Goal: Learn about a topic: Learn about a topic

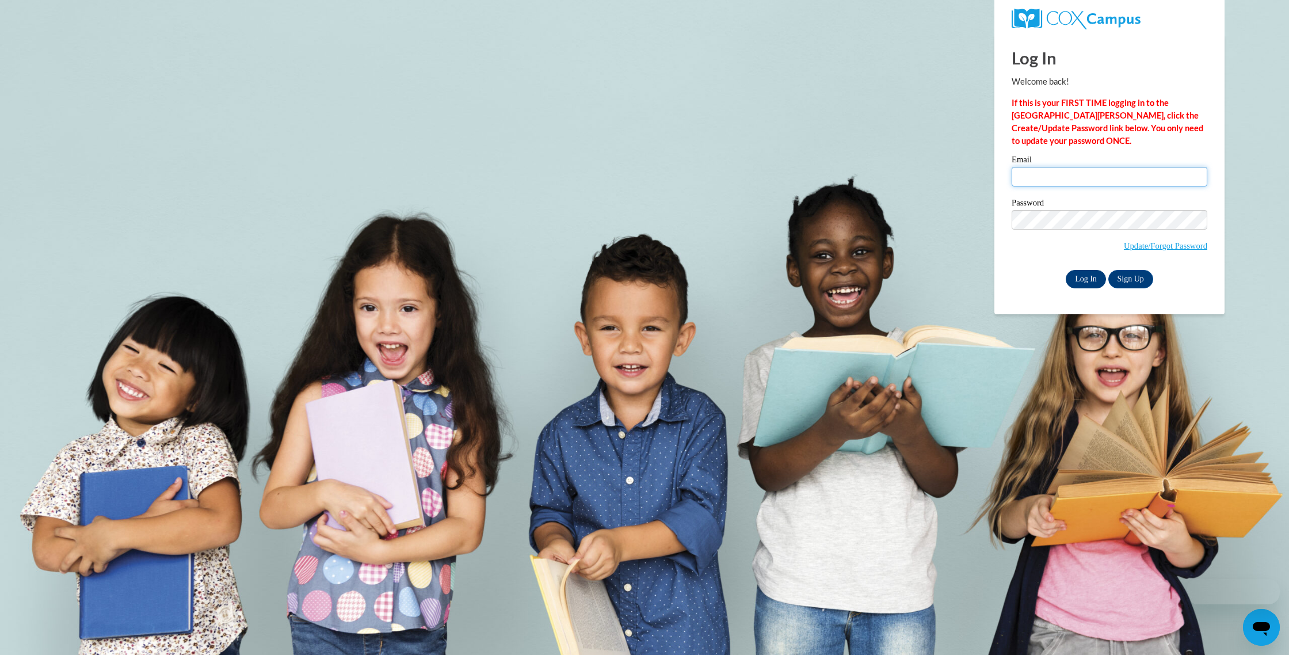
type input "lexirockwell98@comcast.net"
click at [1089, 279] on input "Log In" at bounding box center [1086, 279] width 40 height 18
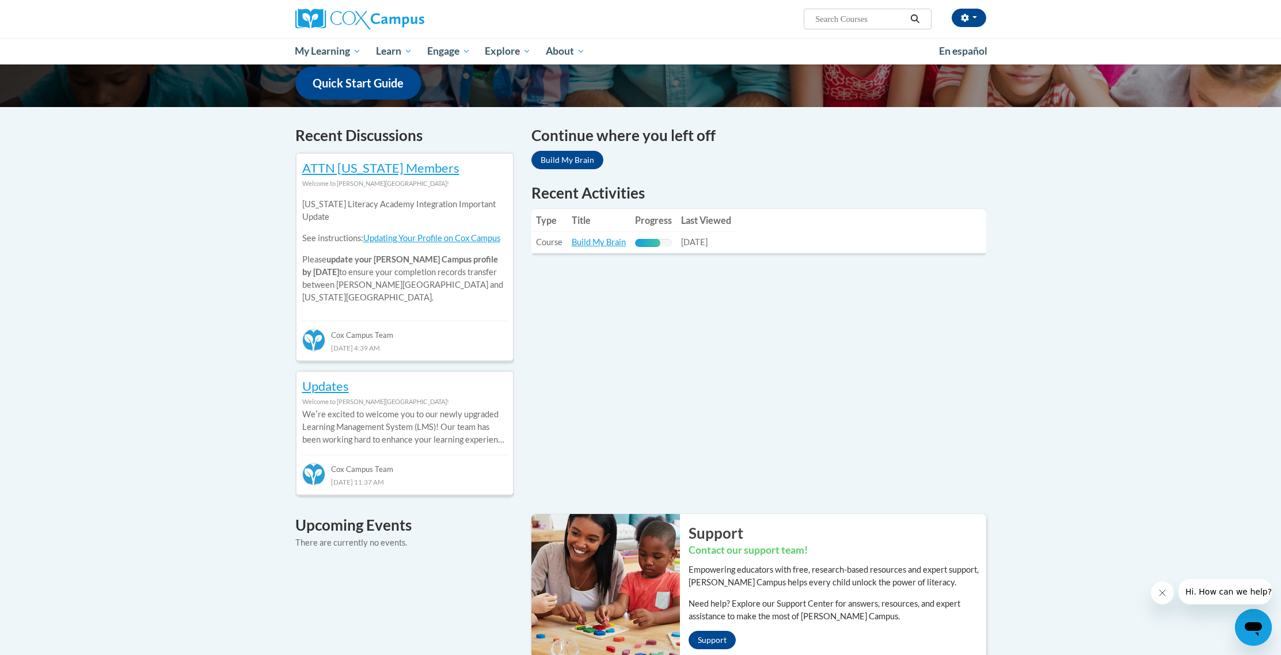
scroll to position [295, 0]
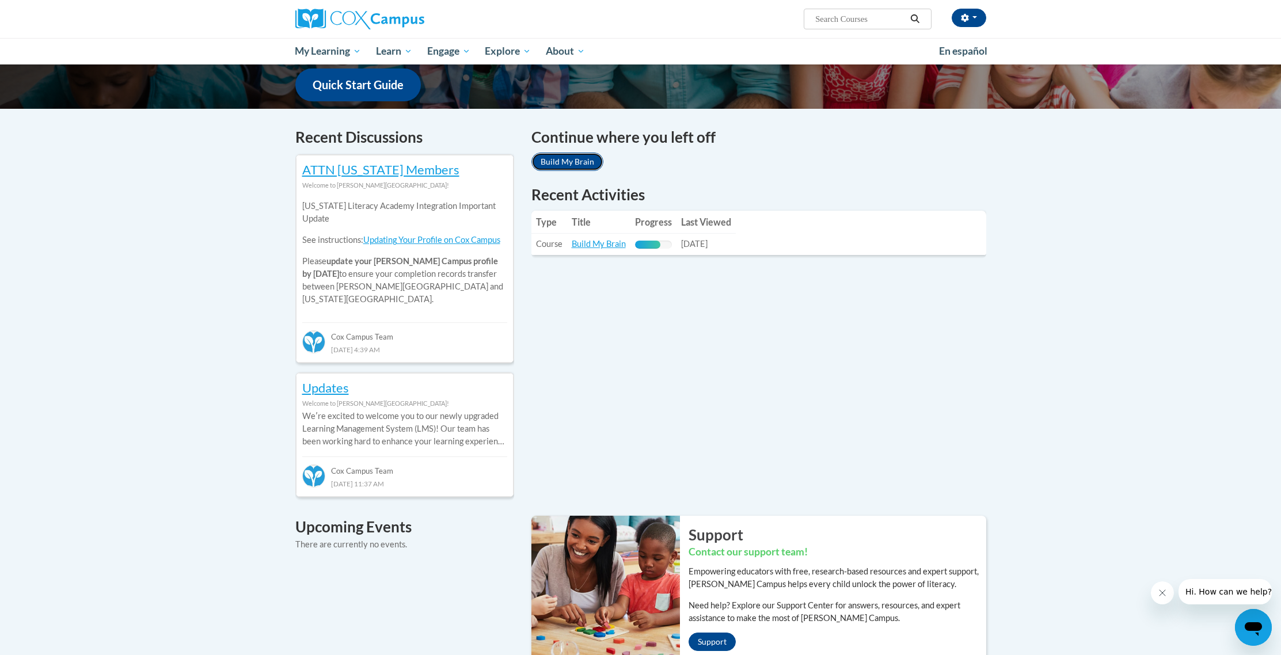
click at [581, 163] on link "Build My Brain" at bounding box center [567, 162] width 72 height 18
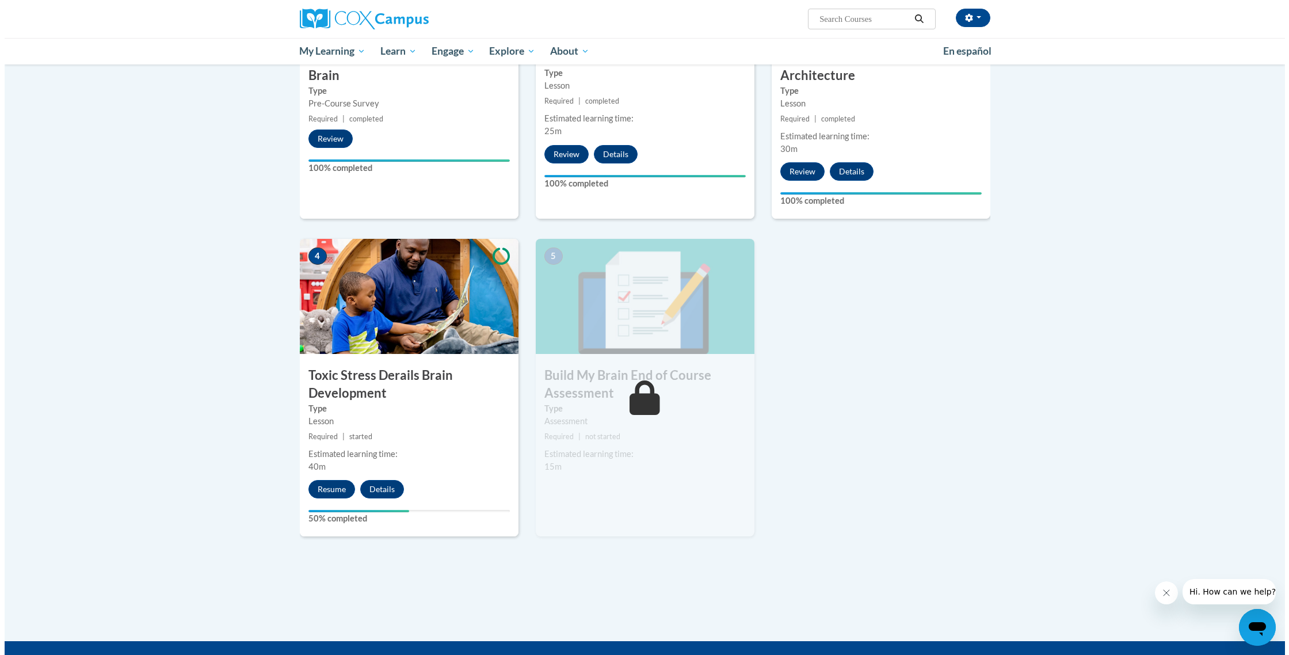
scroll to position [382, 0]
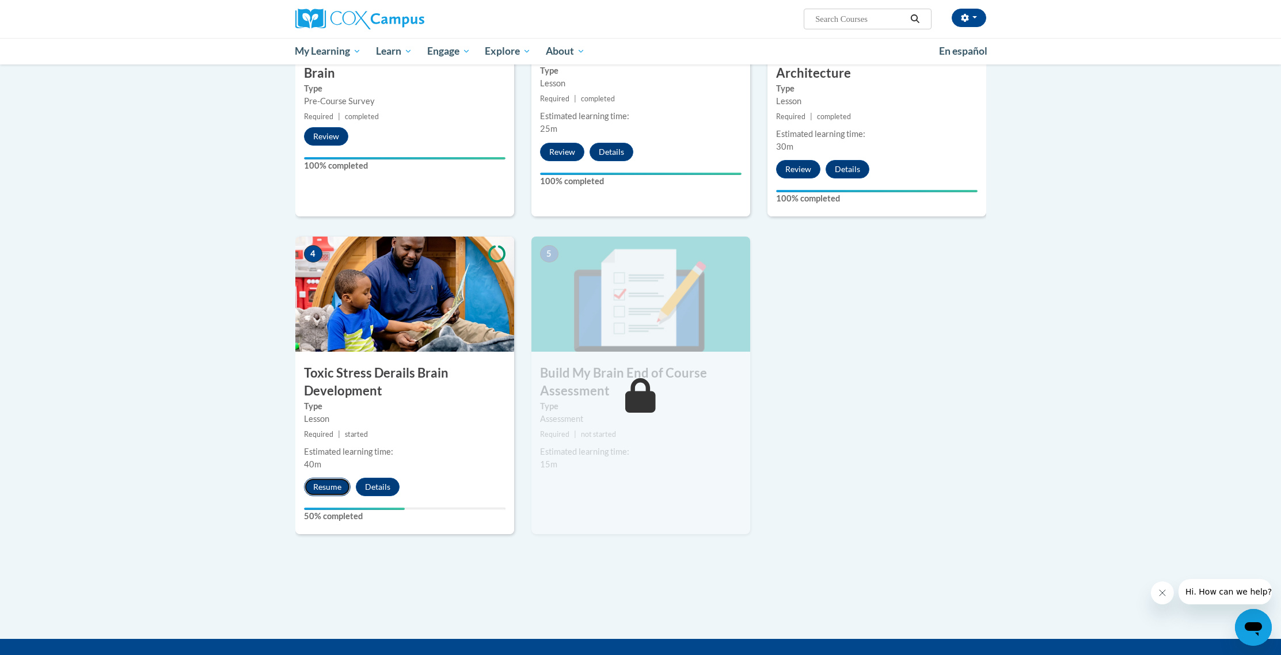
click at [326, 489] on button "Resume" at bounding box center [327, 487] width 47 height 18
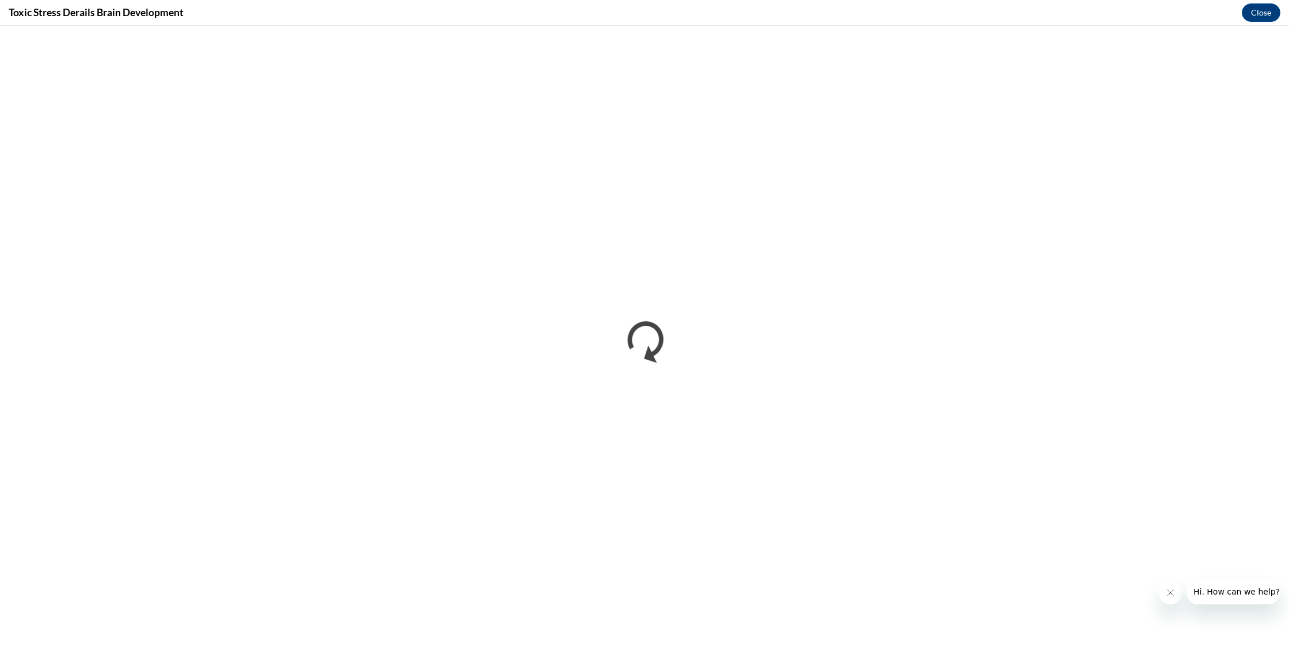
scroll to position [0, 0]
